Goal: Find specific fact: Find specific fact

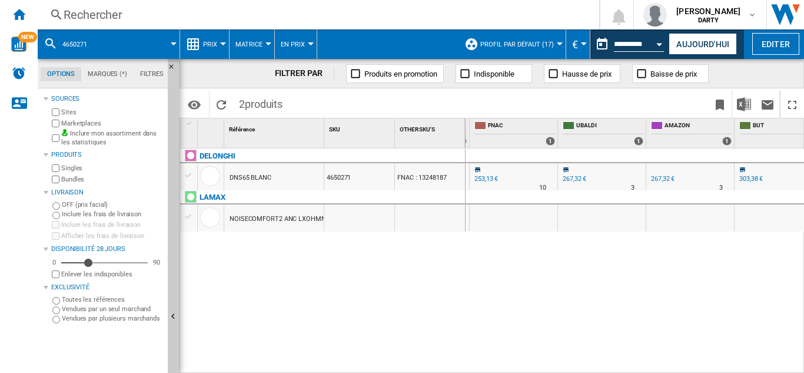
scroll to position [0, 1147]
click at [115, 15] on div "Rechercher" at bounding box center [316, 14] width 505 height 16
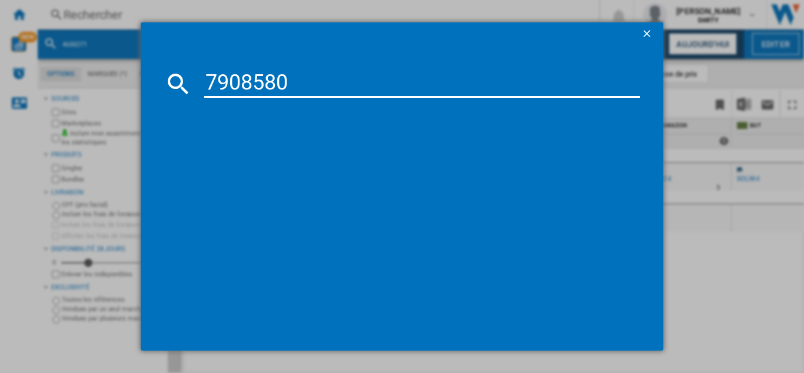
type input "7908580"
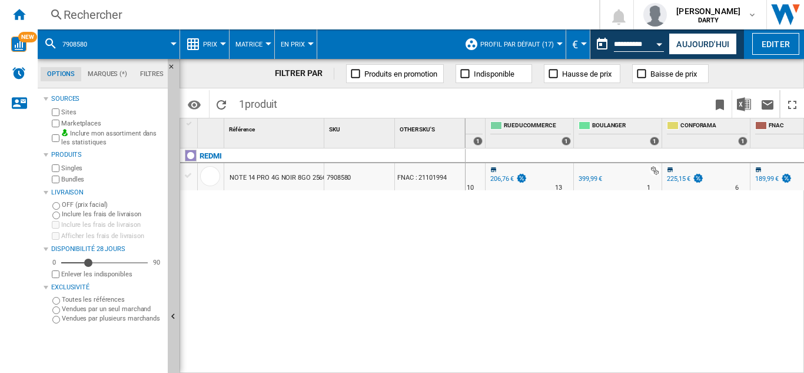
scroll to position [0, 900]
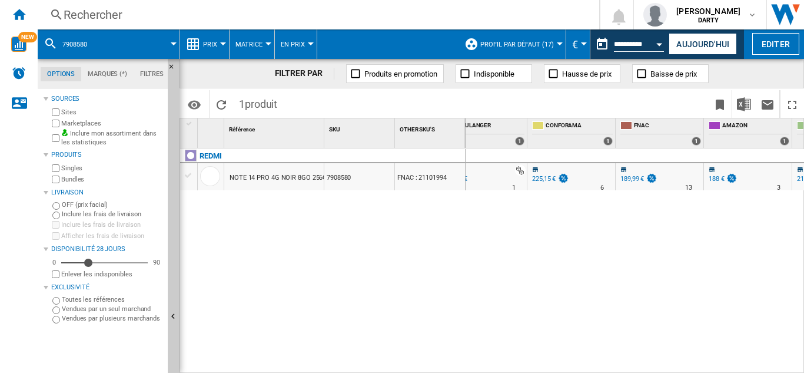
click at [104, 15] on div "Rechercher" at bounding box center [316, 14] width 505 height 16
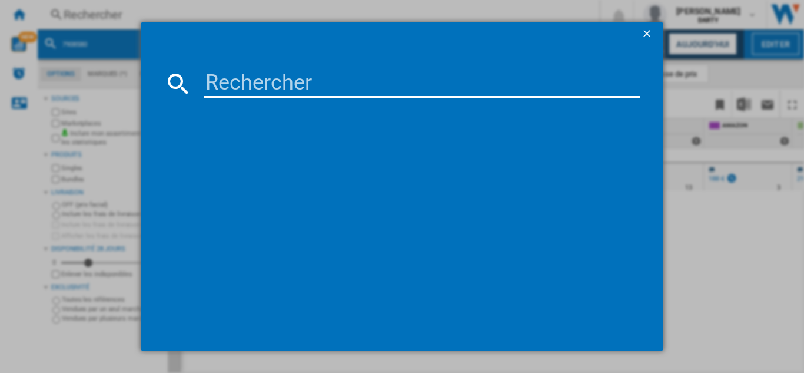
type input "7916809"
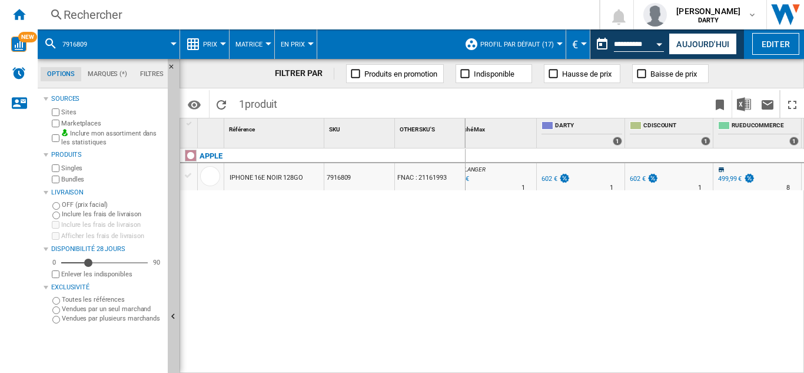
scroll to position [0, 638]
